Goal: Register for event/course

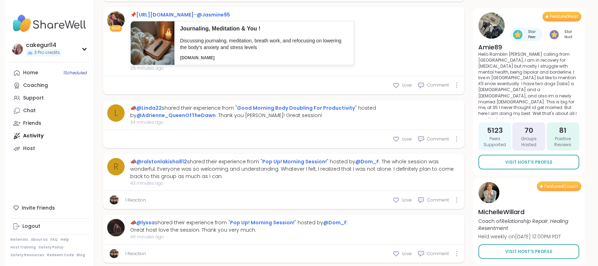
scroll to position [509, 0]
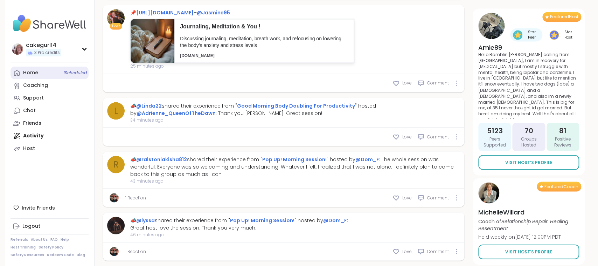
click at [35, 72] on div "Home 1 Scheduled" at bounding box center [30, 72] width 15 height 7
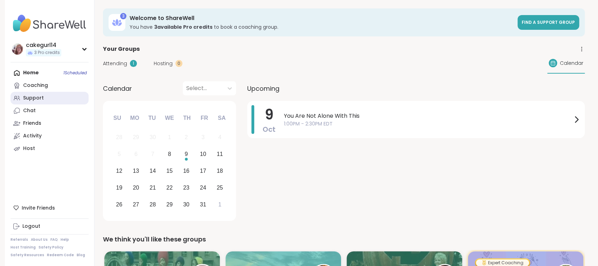
click at [28, 100] on div "Support" at bounding box center [33, 98] width 21 height 7
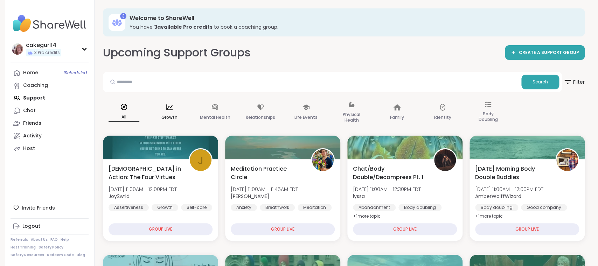
click at [168, 108] on icon at bounding box center [170, 107] width 8 height 8
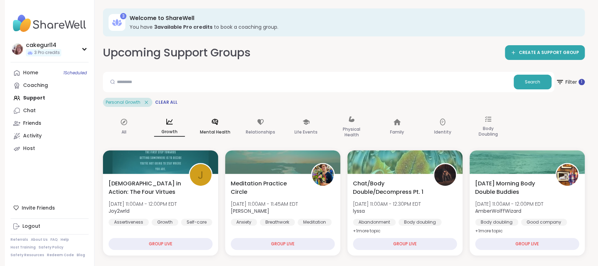
click at [218, 126] on div "Mental Health" at bounding box center [215, 127] width 42 height 35
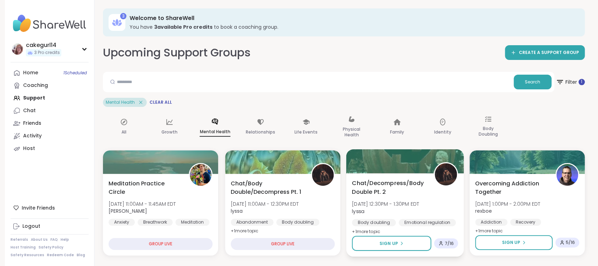
click at [422, 170] on div at bounding box center [405, 161] width 118 height 24
click at [355, 100] on div "Mental Health Clear All" at bounding box center [344, 102] width 482 height 9
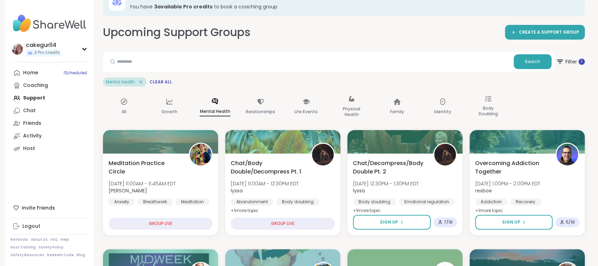
scroll to position [13, 0]
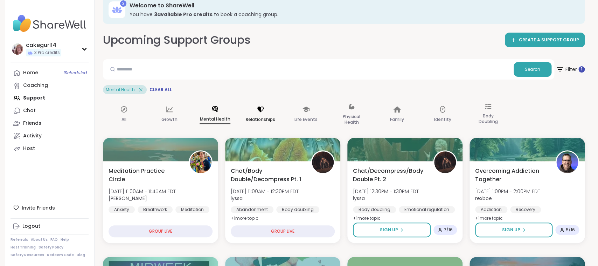
click at [262, 116] on p "Relationships" at bounding box center [260, 119] width 29 height 8
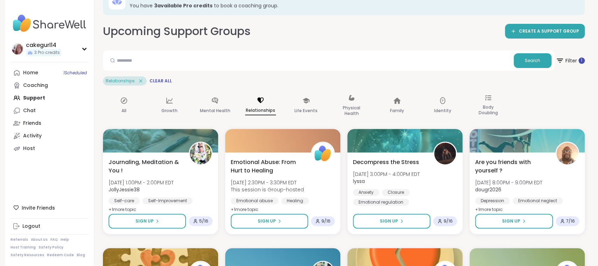
scroll to position [15, 0]
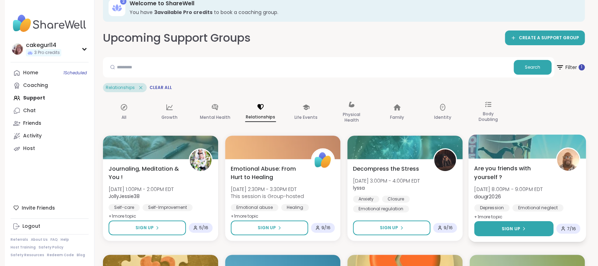
click at [505, 226] on span "Sign Up" at bounding box center [511, 228] width 19 height 6
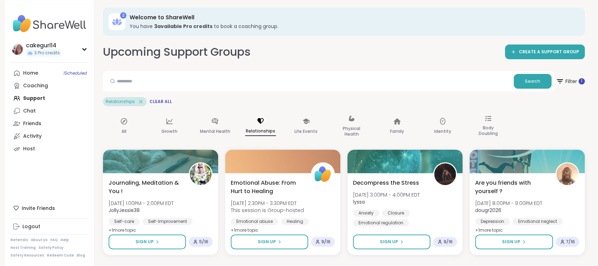
scroll to position [0, 0]
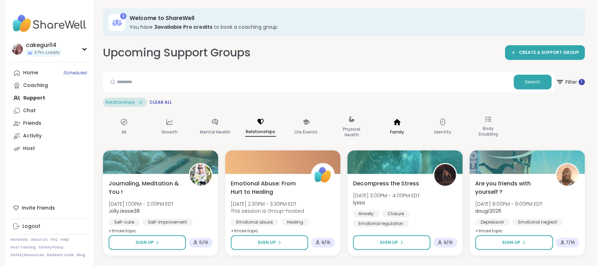
click at [399, 128] on div "Family" at bounding box center [397, 127] width 42 height 35
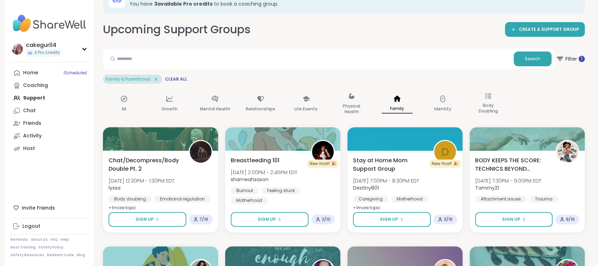
scroll to position [18, 0]
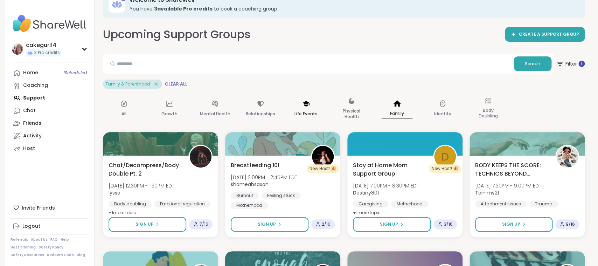
click at [308, 106] on icon at bounding box center [306, 104] width 8 height 8
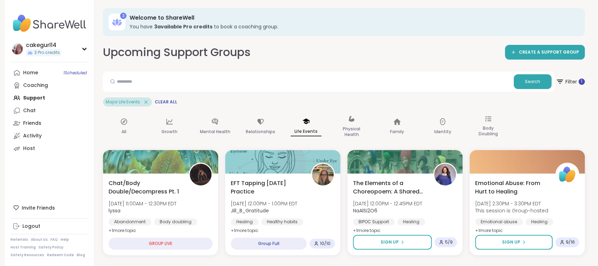
scroll to position [0, 0]
